Goal: Task Accomplishment & Management: Manage account settings

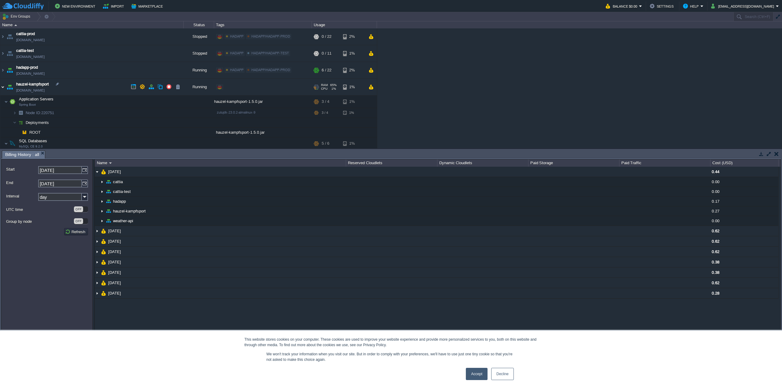
click at [3, 87] on img at bounding box center [2, 87] width 5 height 16
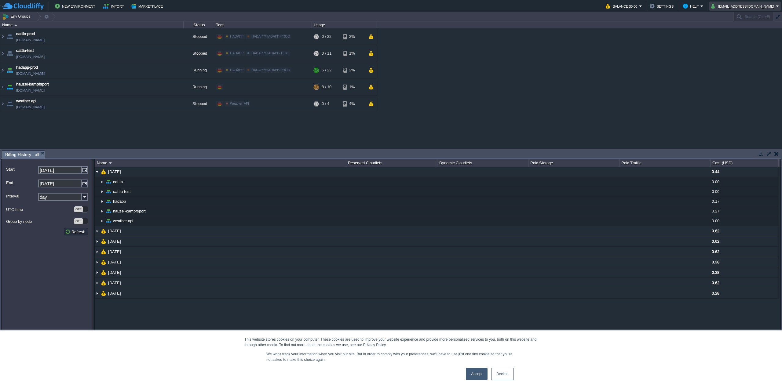
click at [766, 6] on button "[EMAIL_ADDRESS][DOMAIN_NAME]" at bounding box center [743, 5] width 65 height 7
click at [741, 32] on span "Sign out" at bounding box center [746, 32] width 15 height 5
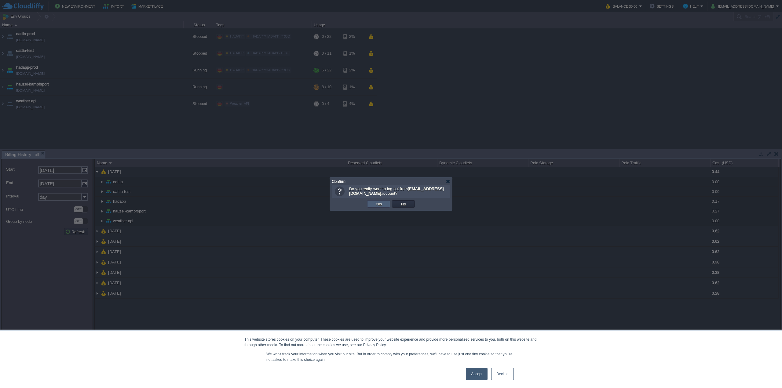
click at [378, 201] on button "Yes" at bounding box center [379, 203] width 10 height 5
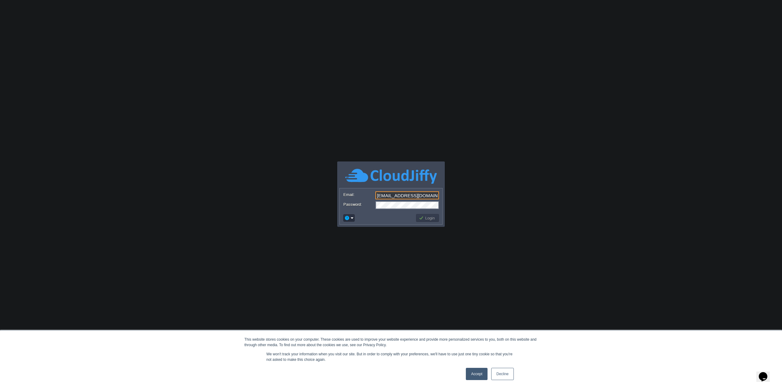
click at [424, 196] on input "[EMAIL_ADDRESS][DOMAIN_NAME]" at bounding box center [408, 196] width 64 height 8
type input "[EMAIL_ADDRESS][DOMAIN_NAME]"
click at [431, 218] on button "Login" at bounding box center [428, 217] width 18 height 5
